Goal: Task Accomplishment & Management: Manage account settings

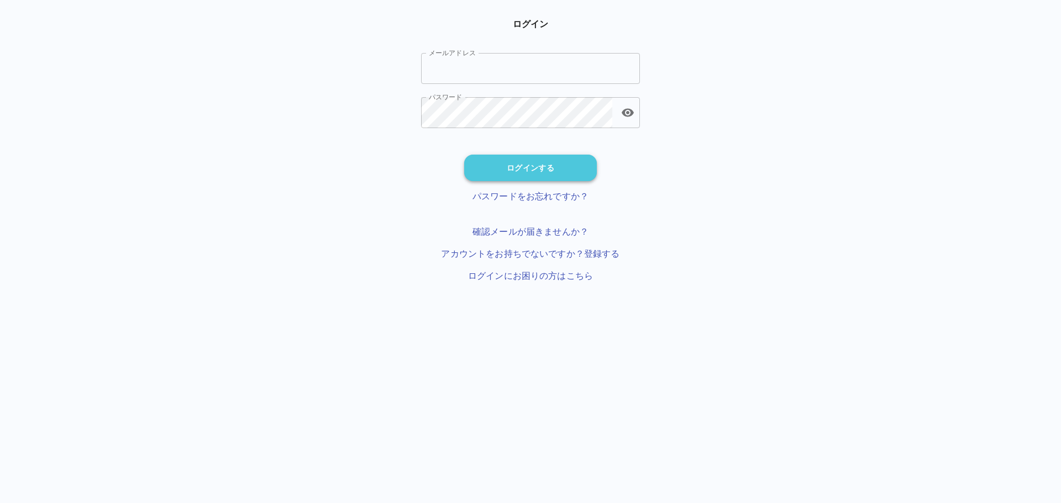
click at [499, 172] on button "ログインする" at bounding box center [530, 168] width 133 height 27
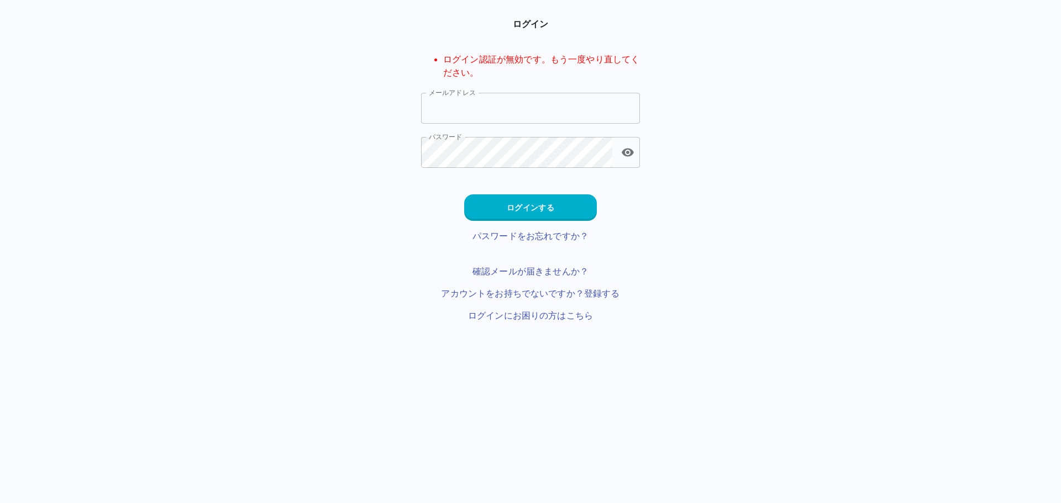
click at [513, 70] on li "ログイン認証が無効です。もう一度やり直してください。" at bounding box center [541, 66] width 197 height 27
click at [505, 106] on input "メールアドレス" at bounding box center [530, 108] width 219 height 31
type input "**********"
click at [534, 207] on button "ログインする" at bounding box center [530, 207] width 133 height 27
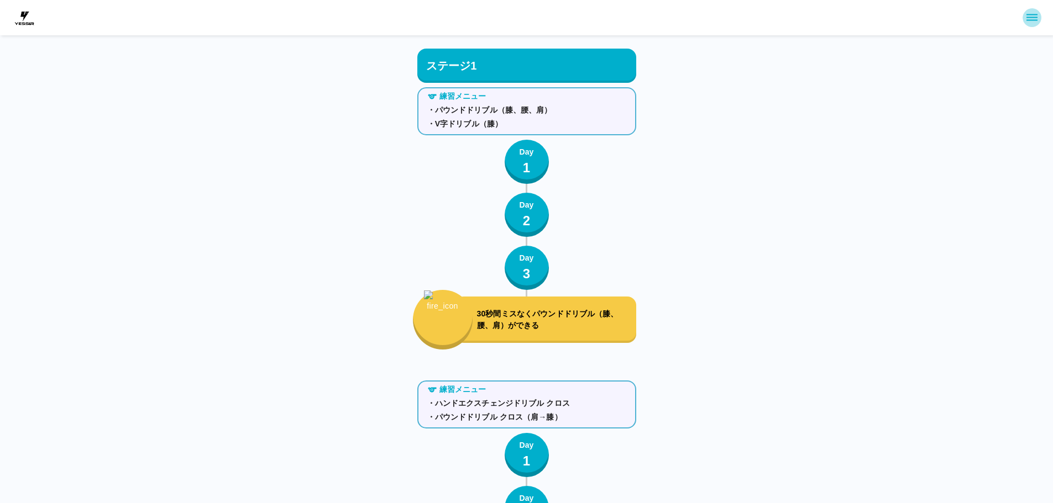
click at [1030, 20] on icon "sidemenu" at bounding box center [1031, 17] width 11 height 7
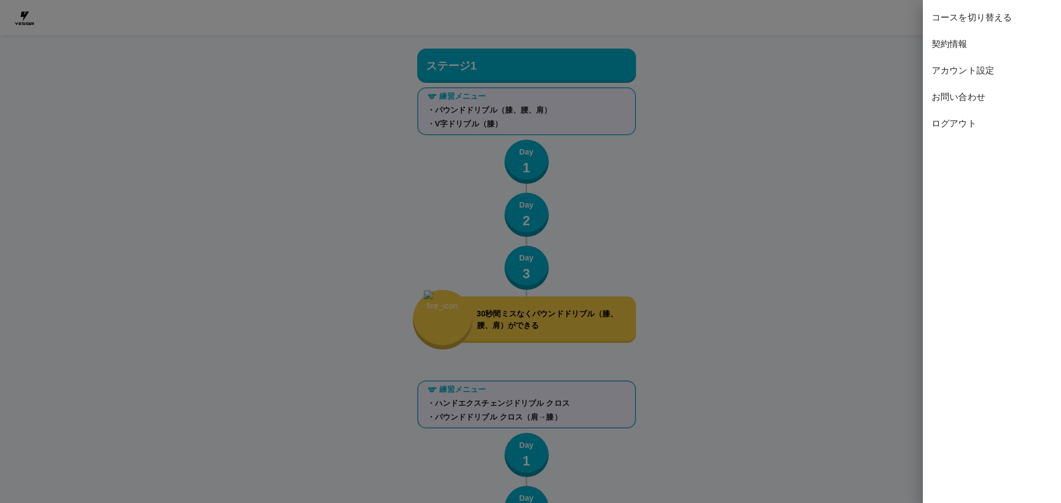
click at [969, 72] on span "アカウント設定" at bounding box center [992, 70] width 120 height 13
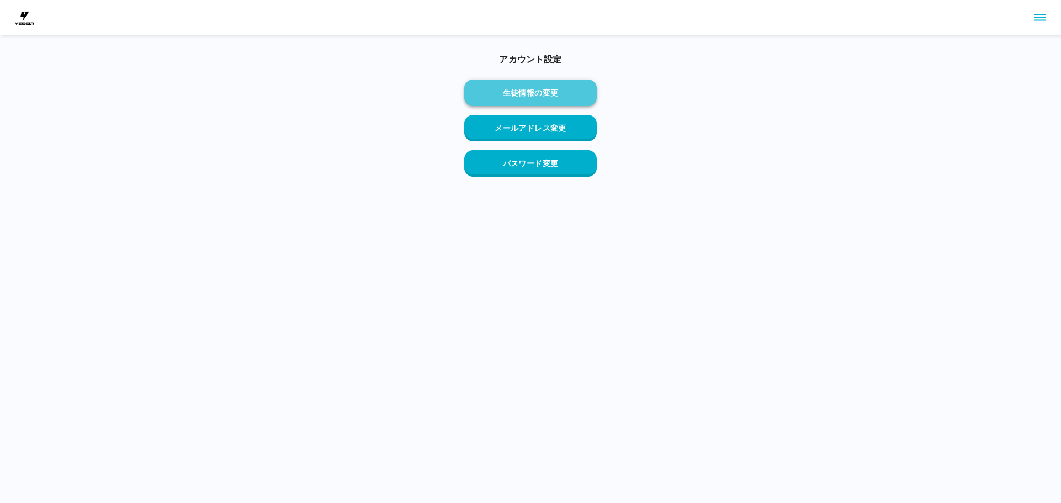
click at [540, 104] on button "生徒情報の変更" at bounding box center [530, 93] width 133 height 27
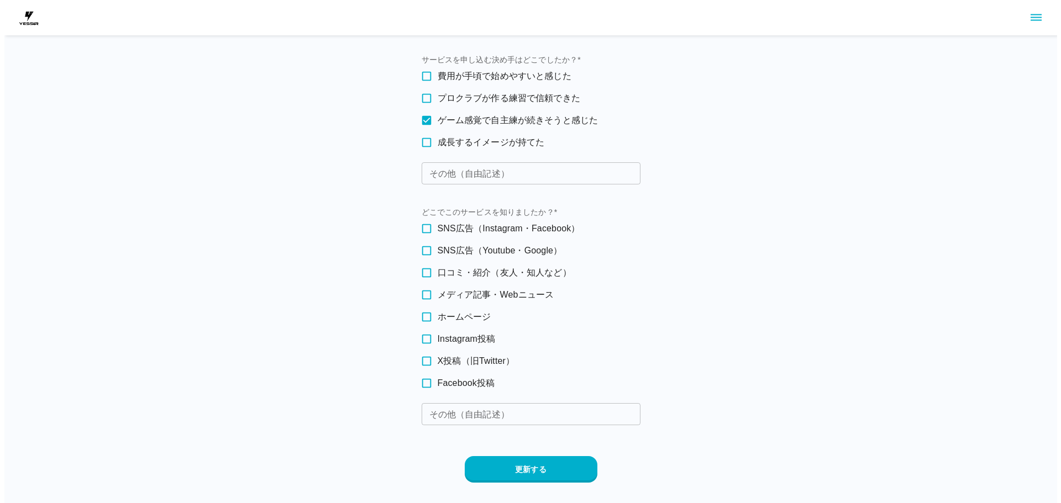
scroll to position [1245, 0]
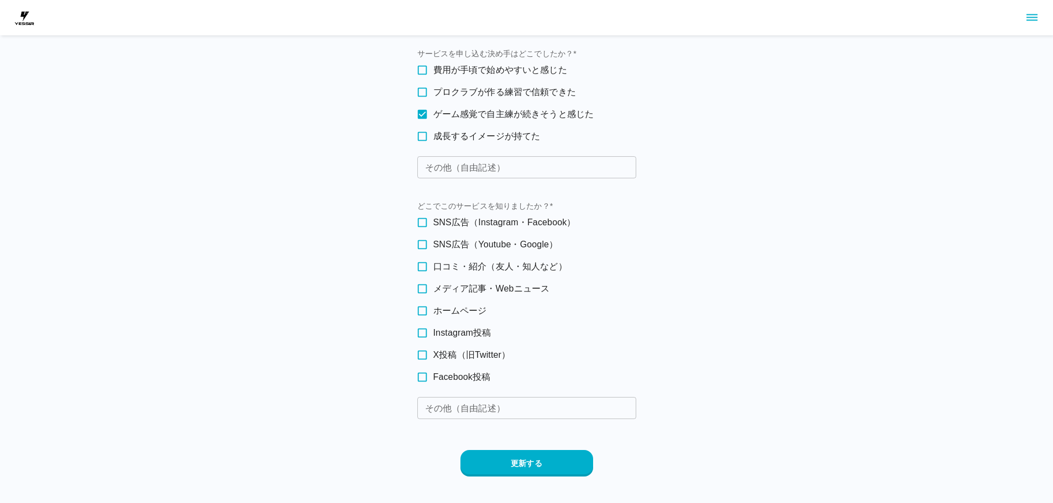
click at [1037, 9] on div at bounding box center [526, 17] width 1053 height 35
click at [1037, 12] on icon "sidemenu" at bounding box center [1031, 17] width 13 height 13
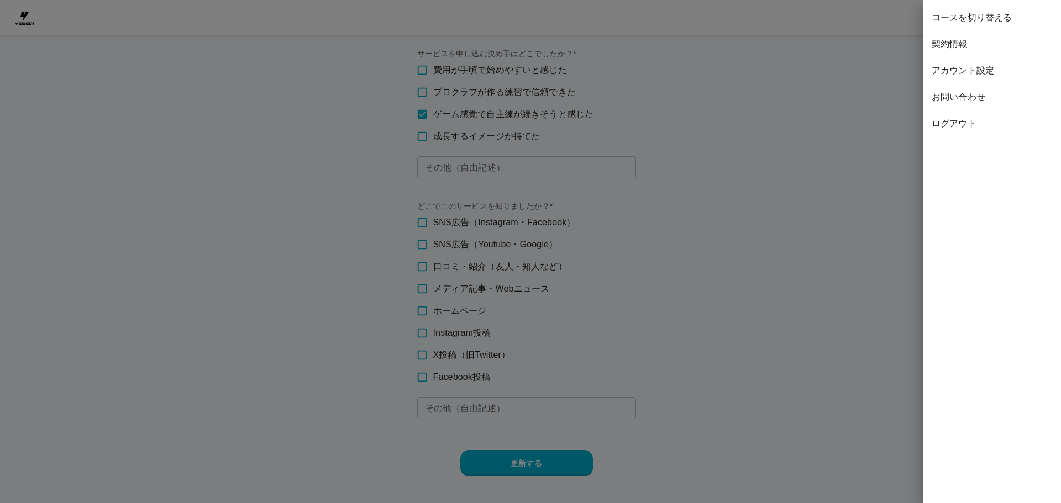
click at [954, 42] on span "契約情報" at bounding box center [992, 44] width 120 height 13
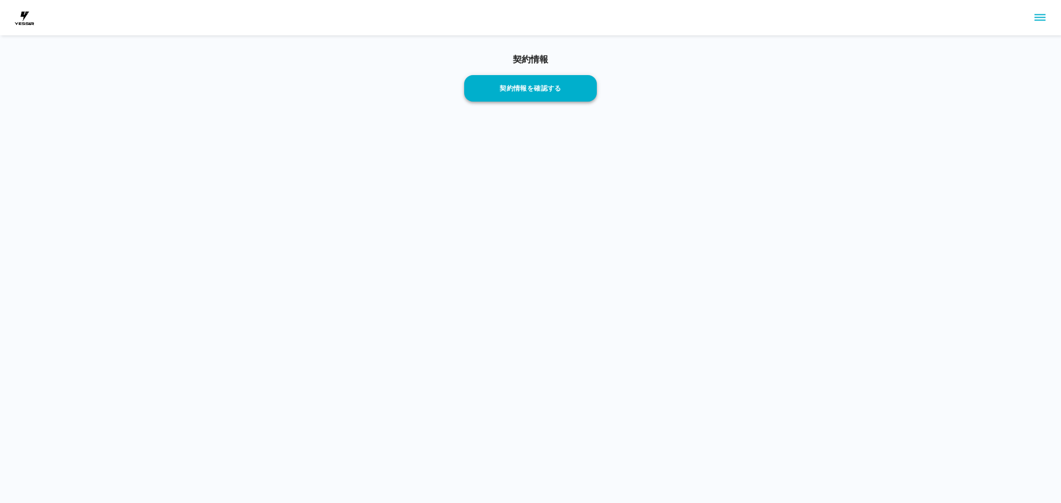
click at [524, 96] on button "契約情報を確認する" at bounding box center [530, 88] width 133 height 27
drag, startPoint x: 1023, startPoint y: 20, endPoint x: 1032, endPoint y: 20, distance: 8.8
click at [1030, 20] on div at bounding box center [530, 17] width 1061 height 35
click at [1032, 20] on button "sidemenu" at bounding box center [1039, 17] width 19 height 19
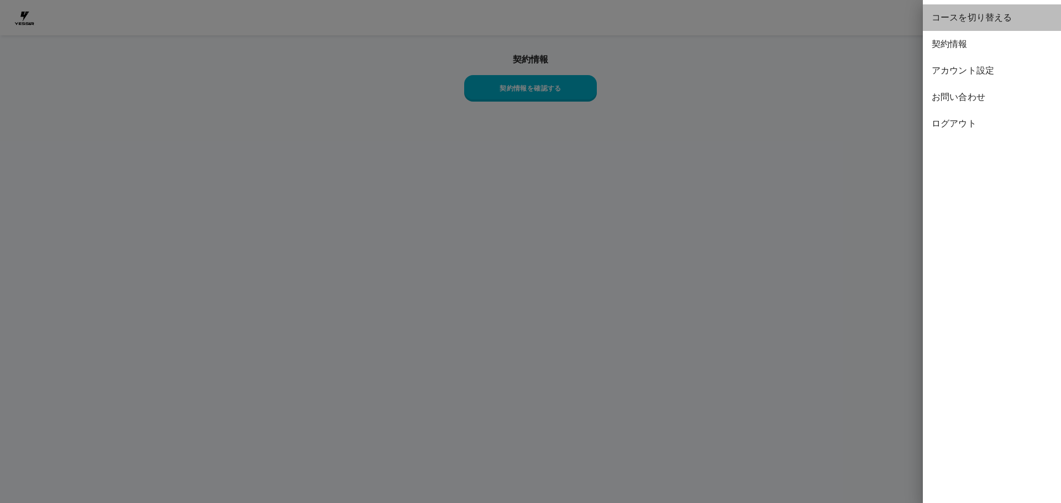
click at [973, 20] on span "コースを切り替える" at bounding box center [992, 17] width 120 height 13
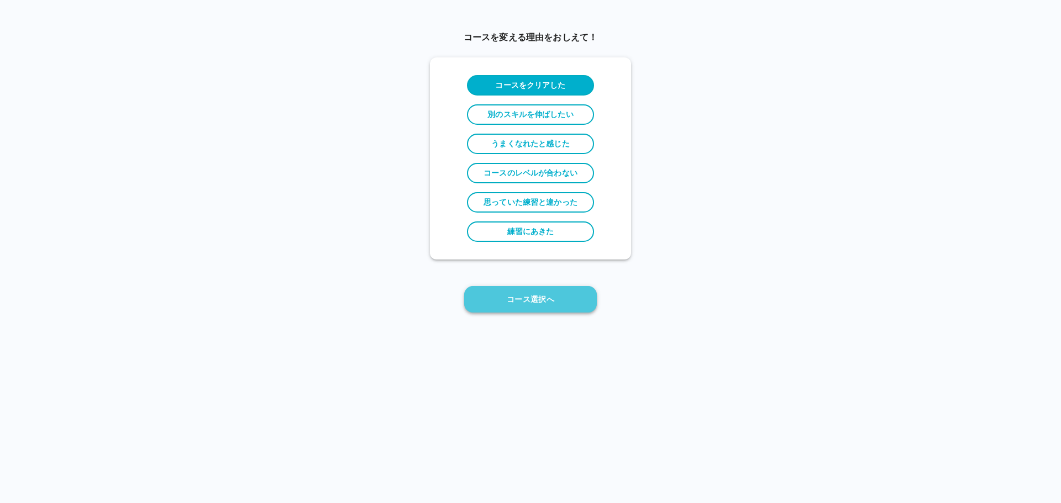
click at [532, 298] on button "コース選択へ" at bounding box center [530, 299] width 133 height 27
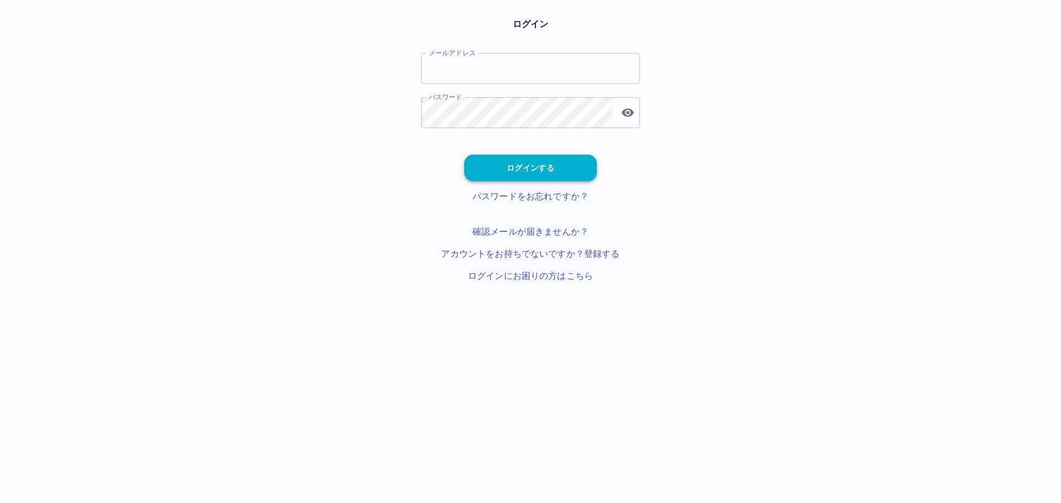
type input "**********"
click at [534, 170] on button "ログインする" at bounding box center [530, 168] width 133 height 27
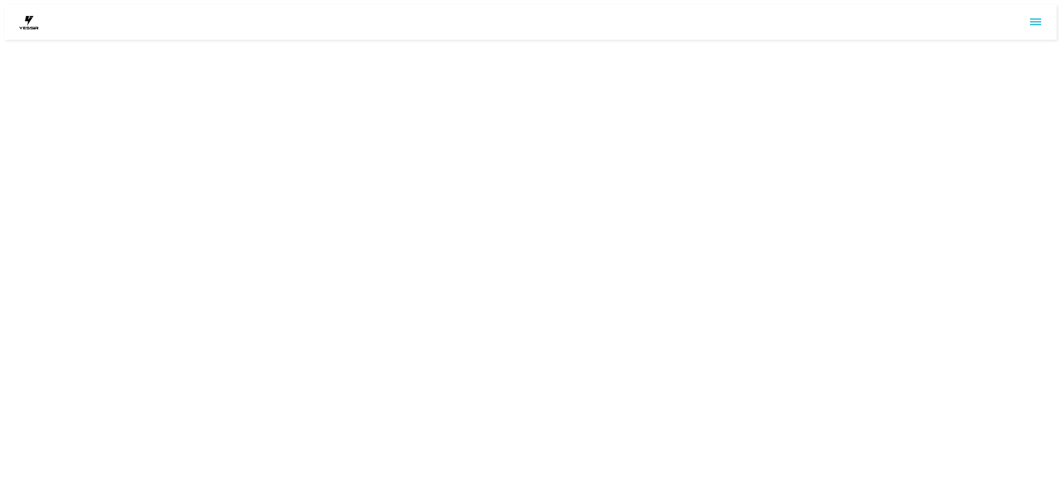
click at [1036, 19] on icon "sidemenu" at bounding box center [1035, 21] width 13 height 13
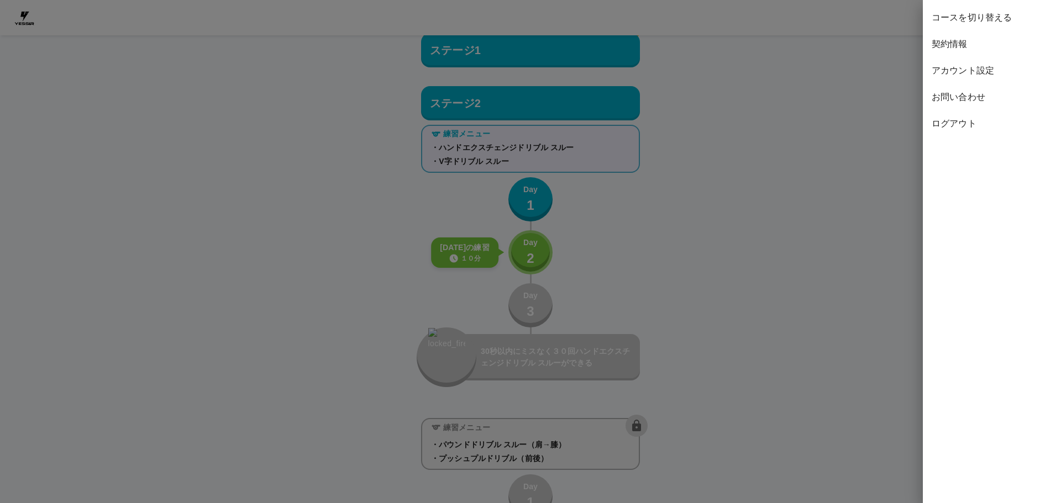
scroll to position [877, 0]
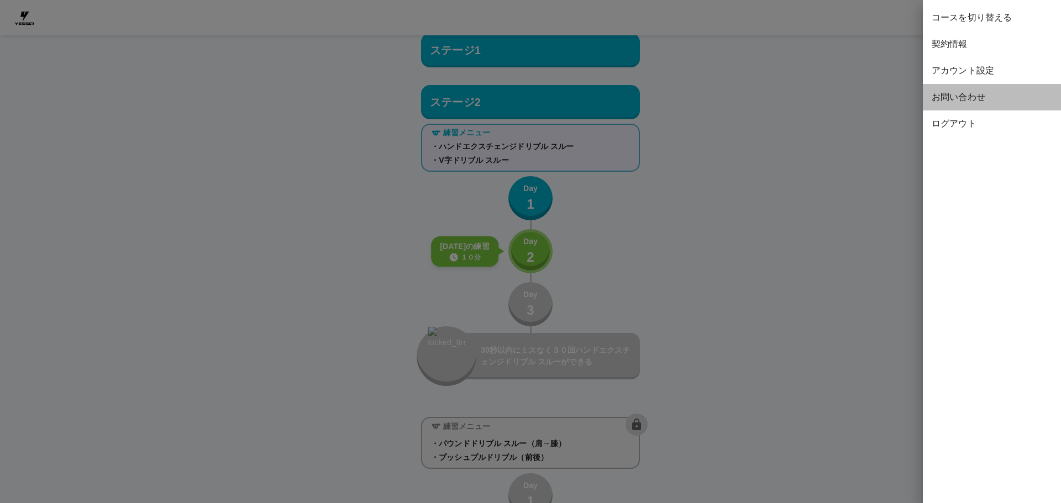
click at [953, 96] on span "お問い合わせ" at bounding box center [992, 97] width 120 height 13
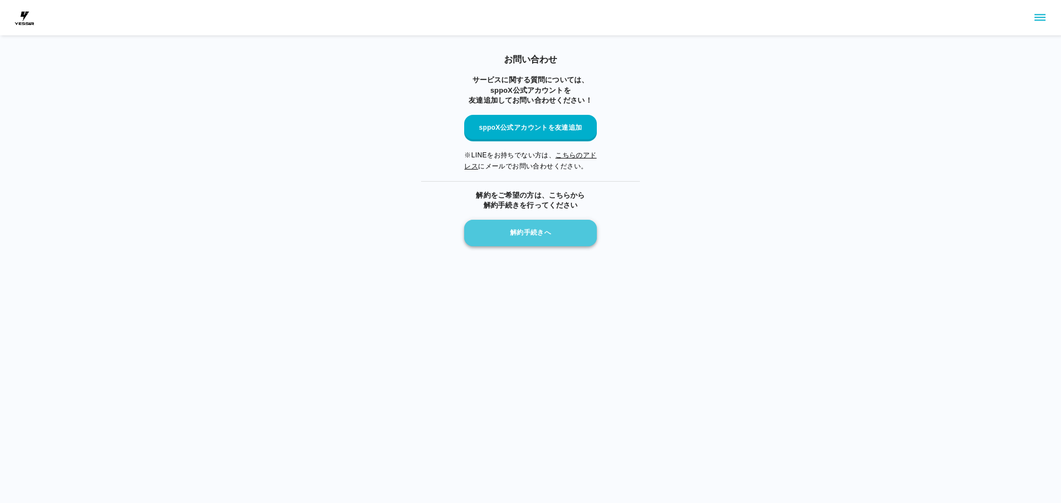
click at [559, 231] on button "解約手続きへ" at bounding box center [530, 233] width 133 height 27
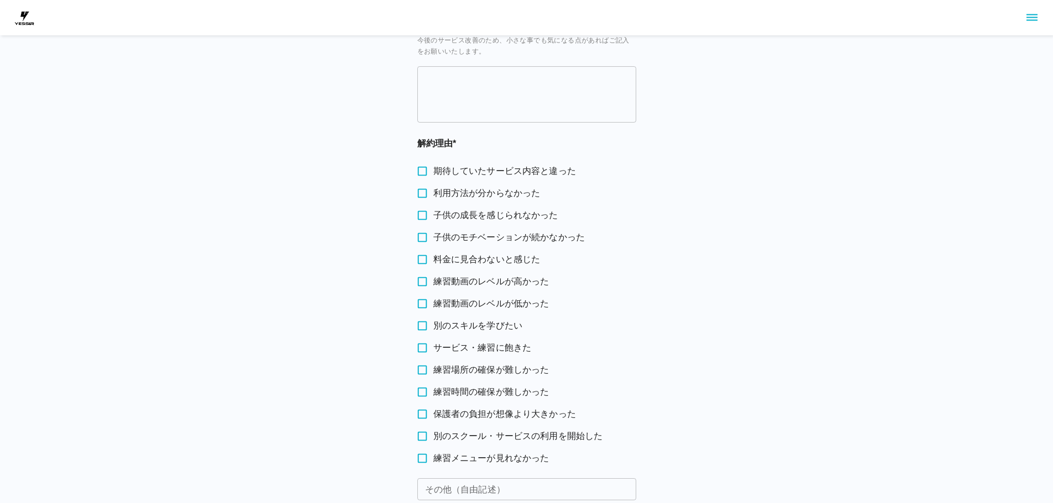
scroll to position [297, 0]
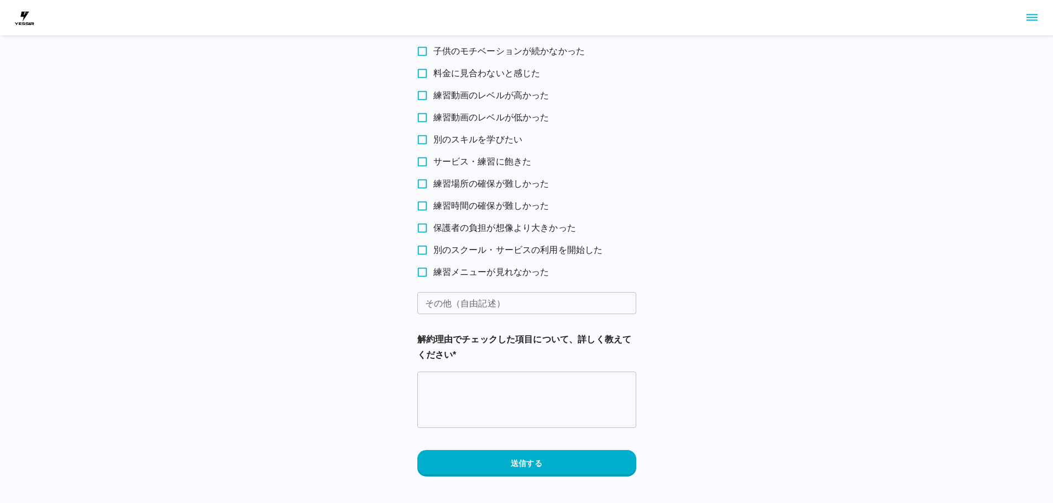
click at [513, 257] on label "別のスクール・サービスの利用を開始した" at bounding box center [519, 250] width 216 height 22
click at [508, 470] on button "送信する" at bounding box center [526, 463] width 219 height 27
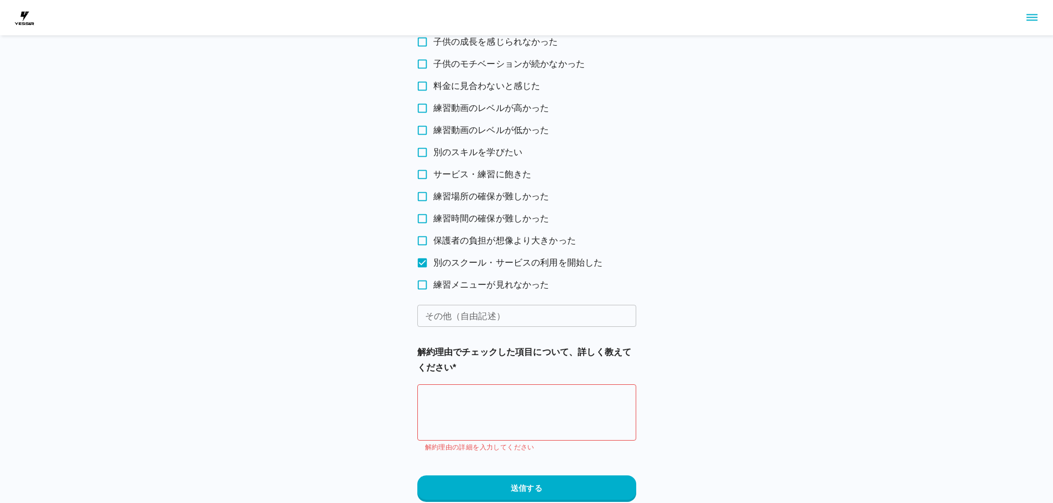
scroll to position [309, 0]
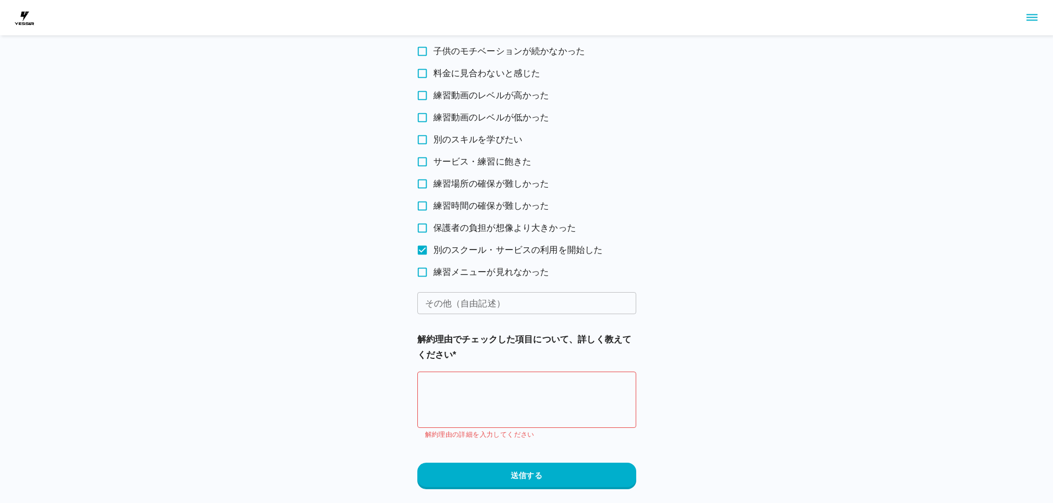
click at [525, 391] on textarea at bounding box center [526, 400] width 203 height 38
type textarea "*"
type textarea "**********"
click at [567, 484] on button "送信する" at bounding box center [526, 476] width 219 height 27
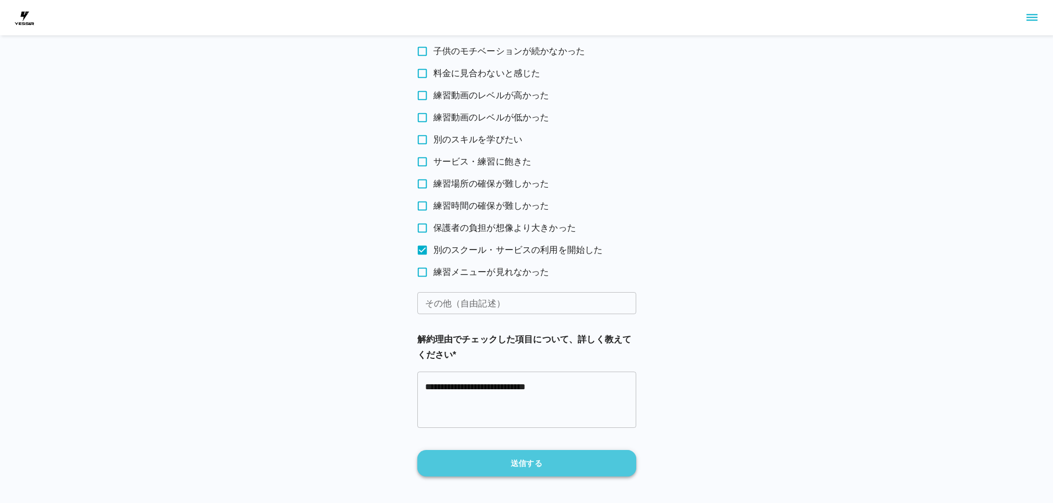
click at [511, 463] on button "送信する" at bounding box center [526, 463] width 219 height 27
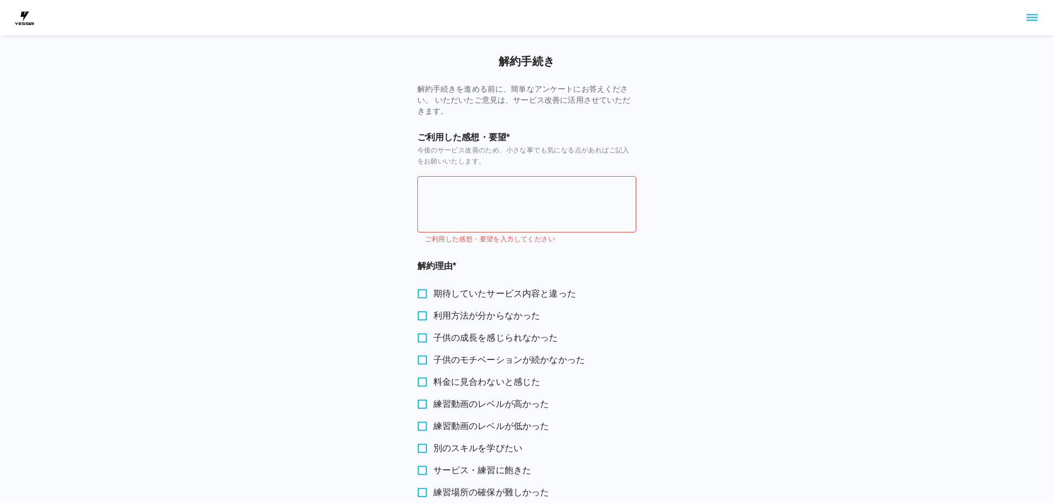
scroll to position [0, 0]
click at [549, 219] on textarea at bounding box center [526, 205] width 203 height 38
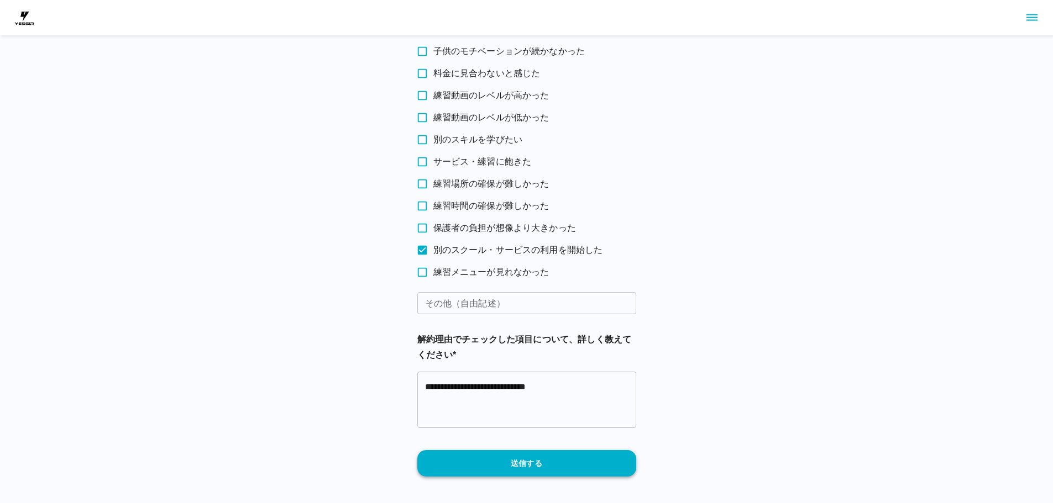
type textarea "*******"
click at [509, 466] on button "送信する" at bounding box center [526, 463] width 219 height 27
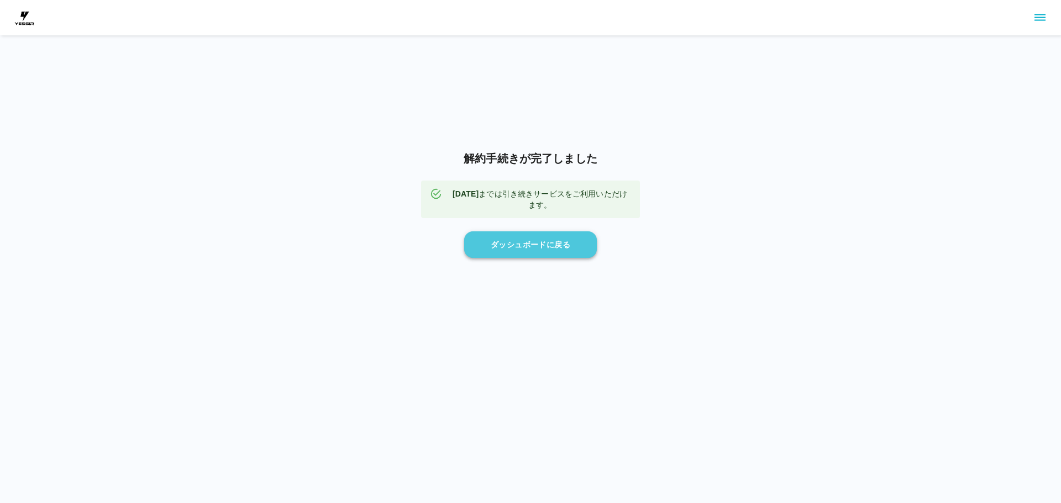
click at [569, 244] on button "ダッシュボードに戻る" at bounding box center [530, 244] width 133 height 27
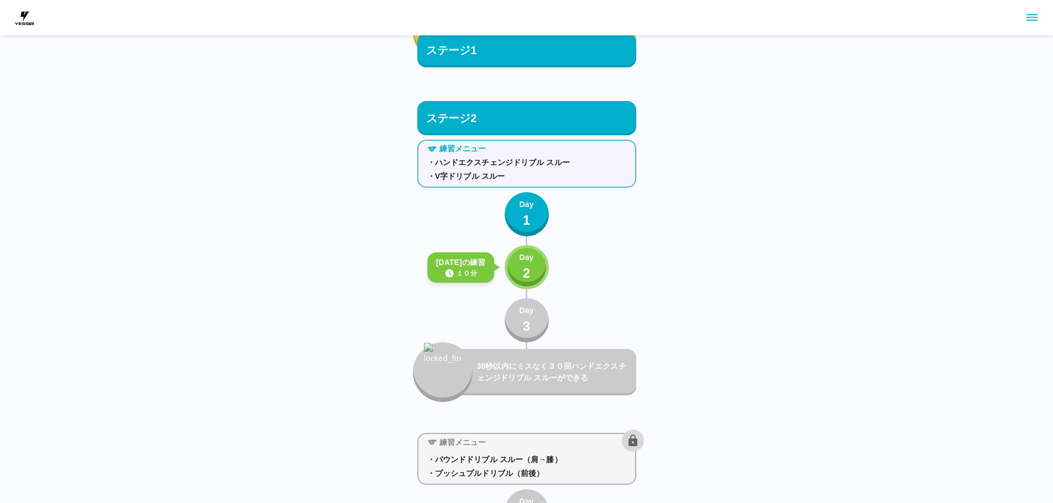
scroll to position [877, 0]
